Goal: Information Seeking & Learning: Learn about a topic

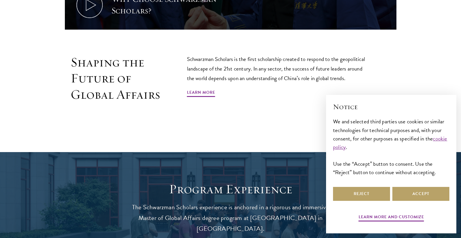
scroll to position [363, 0]
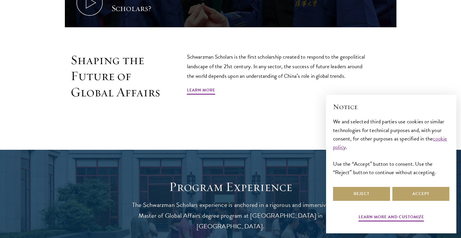
click at [199, 90] on link "Learn More" at bounding box center [201, 91] width 28 height 9
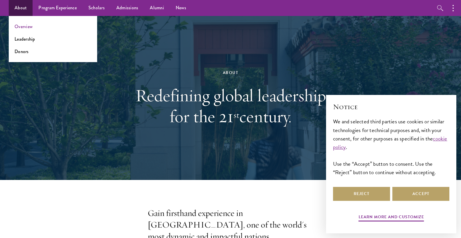
click at [21, 25] on link "Overview" at bounding box center [24, 26] width 18 height 7
